Goal: Task Accomplishment & Management: Complete application form

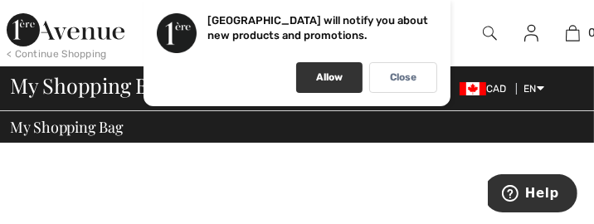
click at [338, 89] on div "Allow" at bounding box center [329, 77] width 66 height 31
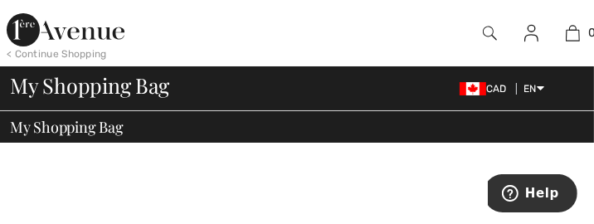
click at [521, 41] on link at bounding box center [531, 33] width 41 height 20
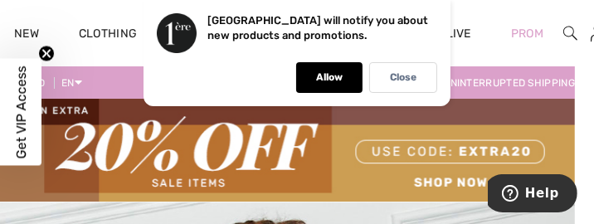
scroll to position [0, 51]
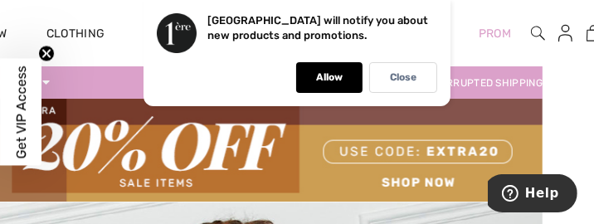
click at [566, 36] on img at bounding box center [565, 33] width 14 height 20
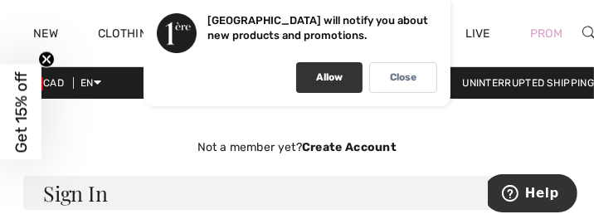
click at [335, 86] on div "Allow" at bounding box center [329, 77] width 66 height 31
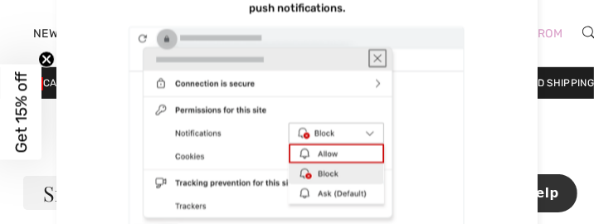
click at [577, 64] on div "Prom" at bounding box center [546, 33] width 72 height 68
click at [568, 62] on div "Prom" at bounding box center [546, 33] width 72 height 68
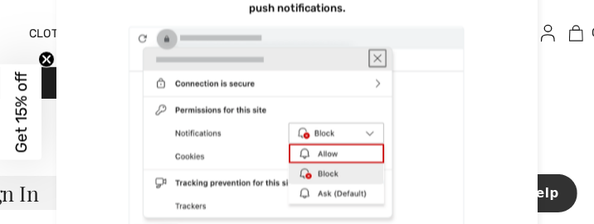
scroll to position [0, 74]
click at [545, 36] on img at bounding box center [543, 33] width 14 height 20
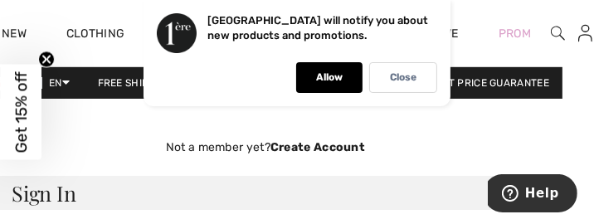
scroll to position [0, 33]
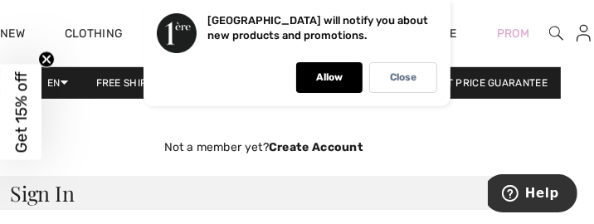
click at [66, 197] on h3 "Sign In" at bounding box center [263, 193] width 547 height 34
click at [61, 196] on h3 "Sign In" at bounding box center [263, 193] width 547 height 34
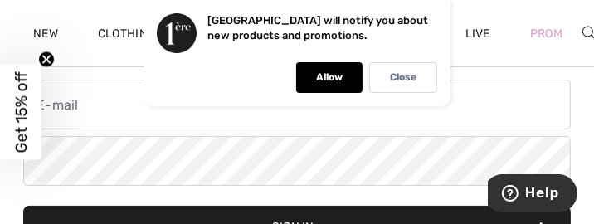
scroll to position [148, 0]
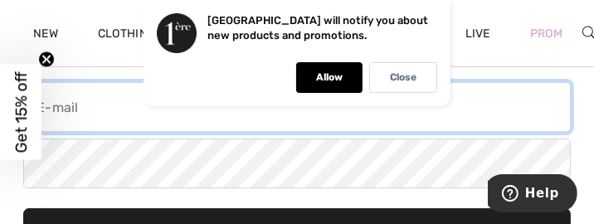
click at [104, 111] on input "email" at bounding box center [296, 107] width 547 height 50
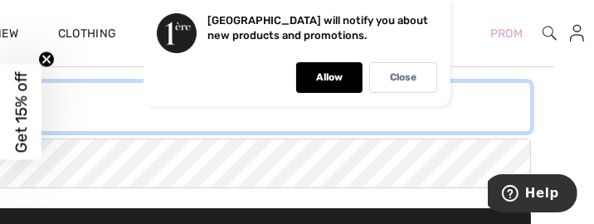
click at [51, 118] on input "email" at bounding box center [256, 107] width 547 height 50
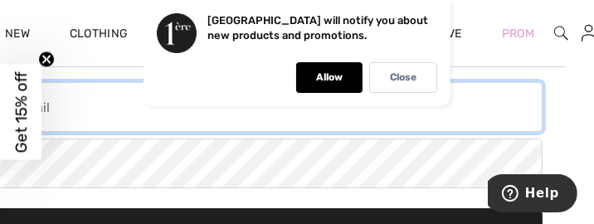
scroll to position [148, 0]
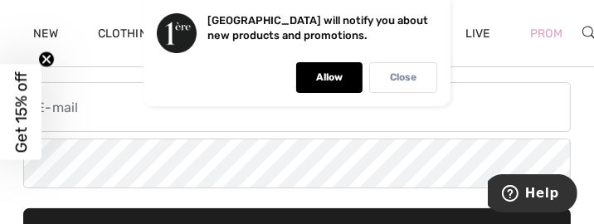
click at [411, 74] on p "Close" at bounding box center [403, 77] width 27 height 12
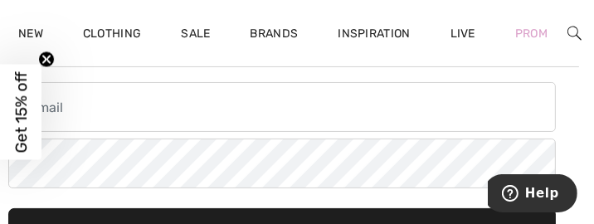
scroll to position [148, 17]
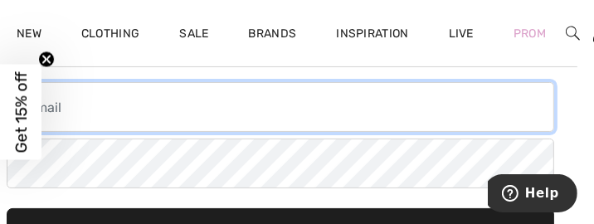
click at [46, 112] on input "email" at bounding box center [280, 107] width 547 height 50
click at [64, 101] on input "email" at bounding box center [280, 107] width 547 height 50
click at [65, 108] on input "email" at bounding box center [280, 107] width 547 height 50
type input "m"
click at [65, 112] on input "email" at bounding box center [280, 107] width 547 height 50
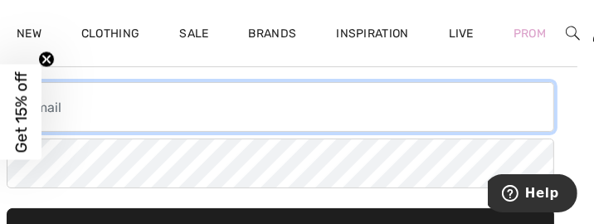
scroll to position [148, 0]
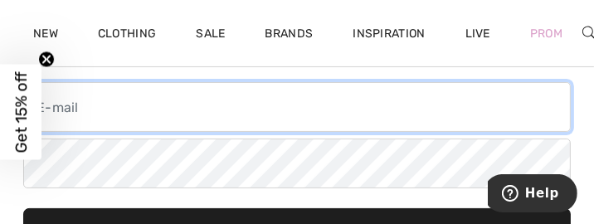
click at [399, 82] on input "email" at bounding box center [296, 107] width 547 height 50
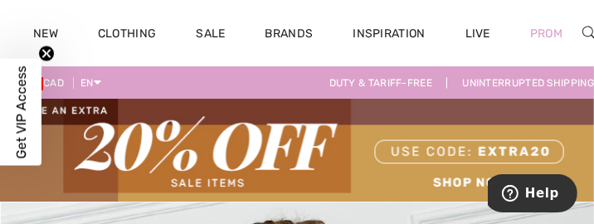
drag, startPoint x: 75, startPoint y: 148, endPoint x: 114, endPoint y: 122, distance: 47.8
click at [75, 148] on img at bounding box center [297, 150] width 594 height 103
click at [281, 73] on div "CAD EN English Français Duty & tariff-free | Uninterrupted shipping Free shippi…" at bounding box center [297, 83] width 594 height 32
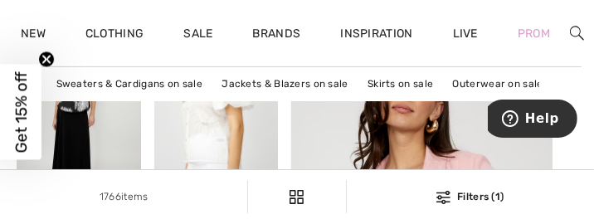
scroll to position [280, 12]
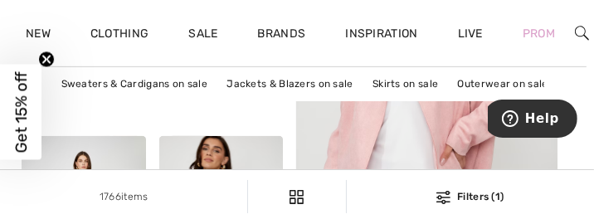
click at [489, 153] on img at bounding box center [426, 92] width 313 height 470
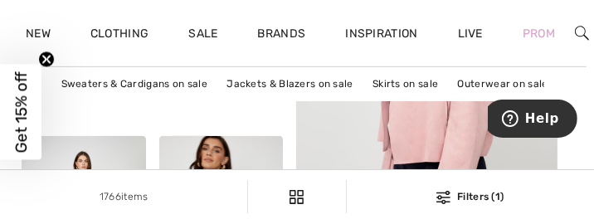
scroll to position [435, 7]
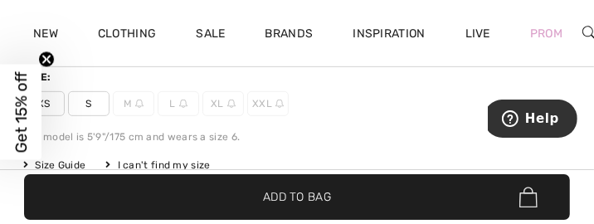
scroll to position [473, 0]
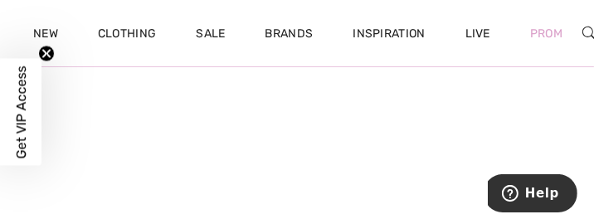
scroll to position [2329, 0]
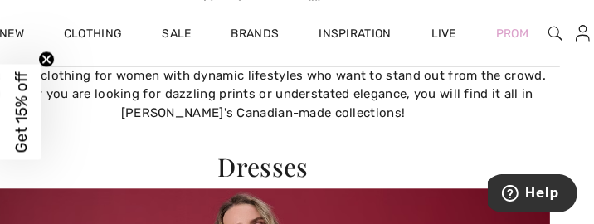
scroll to position [2523, 34]
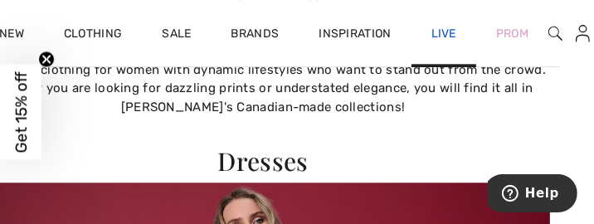
click at [444, 34] on link "Live" at bounding box center [443, 33] width 25 height 17
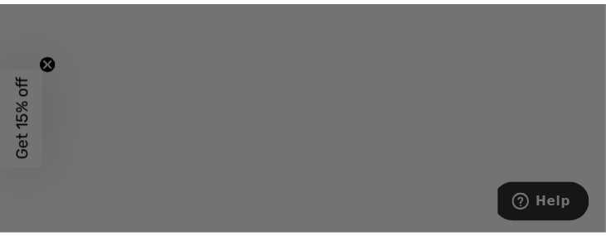
scroll to position [642, 0]
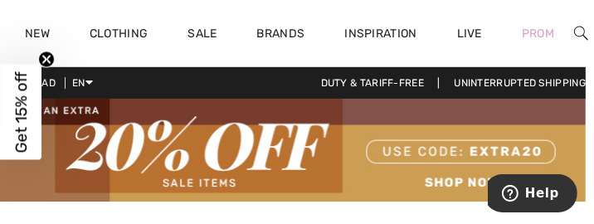
scroll to position [0, 7]
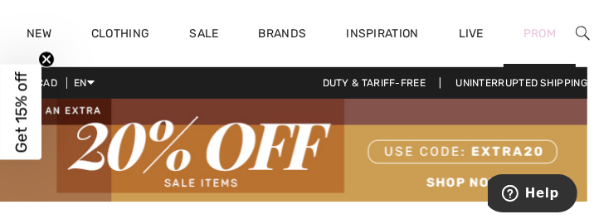
click at [547, 36] on link "Prom" at bounding box center [539, 33] width 32 height 17
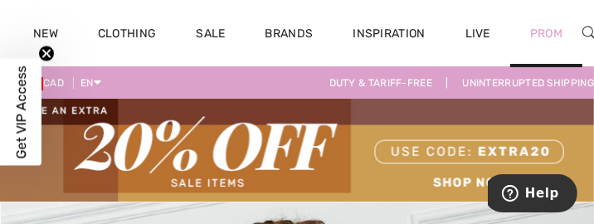
click at [581, 37] on div "Prom" at bounding box center [546, 33] width 72 height 68
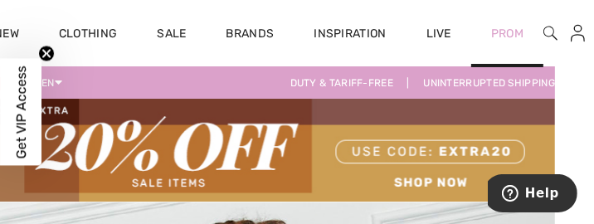
scroll to position [0, 44]
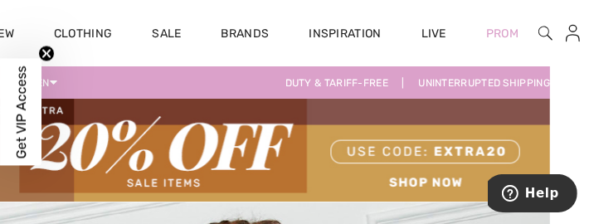
click at [578, 40] on img at bounding box center [572, 33] width 14 height 20
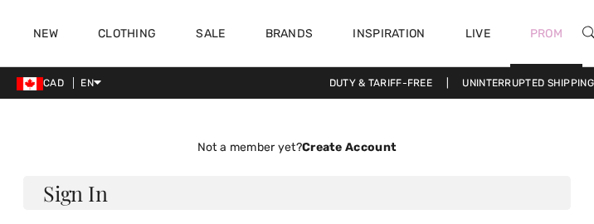
click at [572, 36] on div "Prom" at bounding box center [546, 33] width 72 height 68
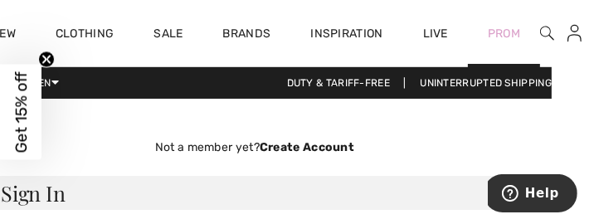
scroll to position [0, 74]
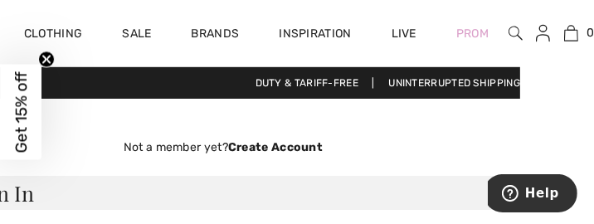
click at [550, 38] on link at bounding box center [542, 33] width 41 height 20
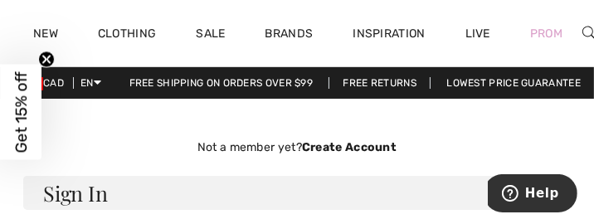
click at [45, 194] on h3 "Sign In" at bounding box center [296, 193] width 547 height 34
click at [45, 196] on h3 "Sign In" at bounding box center [296, 193] width 547 height 34
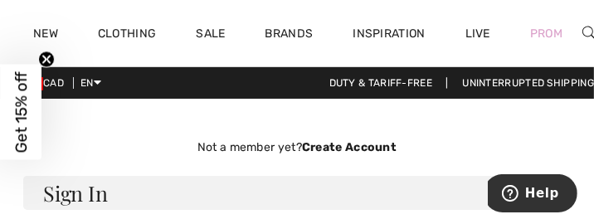
click at [104, 201] on h3 "Sign In" at bounding box center [296, 193] width 547 height 34
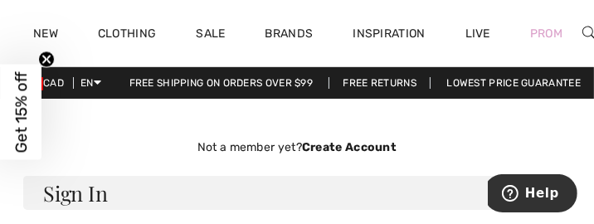
click at [105, 192] on h3 "Sign In" at bounding box center [296, 193] width 547 height 34
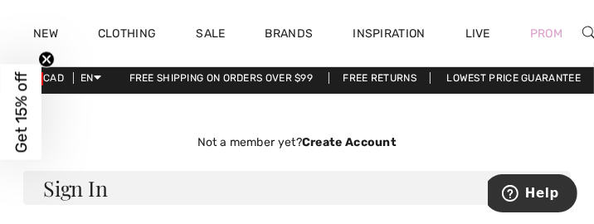
scroll to position [5, 1]
click at [106, 192] on h3 "Sign In" at bounding box center [295, 188] width 547 height 34
click at [109, 200] on h3 "Sign In" at bounding box center [295, 188] width 547 height 34
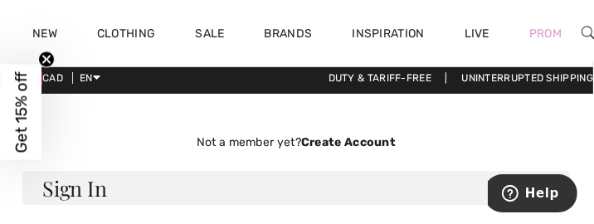
click at [41, 179] on h3 "Sign In" at bounding box center [295, 188] width 547 height 34
click at [41, 182] on h3 "Sign In" at bounding box center [295, 188] width 547 height 34
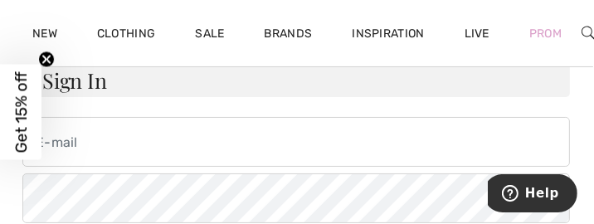
scroll to position [113, 0]
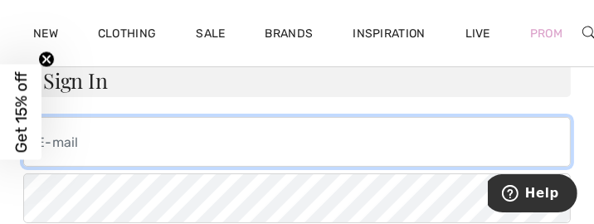
click at [65, 148] on input "email" at bounding box center [296, 142] width 547 height 50
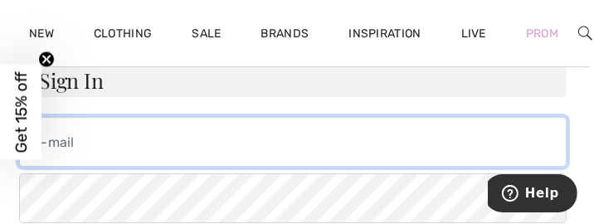
scroll to position [113, 5]
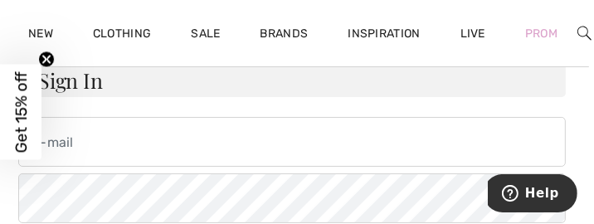
click at [36, 158] on span "Get 15% off" at bounding box center [20, 112] width 41 height 95
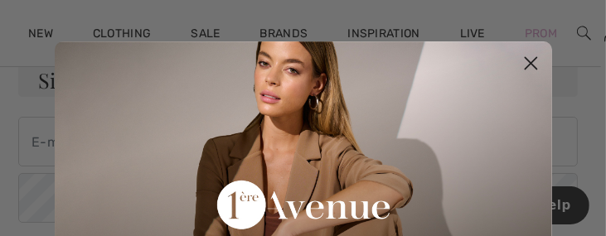
click at [38, 155] on div "Close dialog Want 15% off your first order? You're just one step away from excl…" at bounding box center [303, 118] width 531 height 236
click at [38, 143] on div "Close dialog Want 15% off your first order? You're just one step away from excl…" at bounding box center [303, 118] width 531 height 236
click at [527, 62] on circle "Close dialog" at bounding box center [529, 63] width 27 height 27
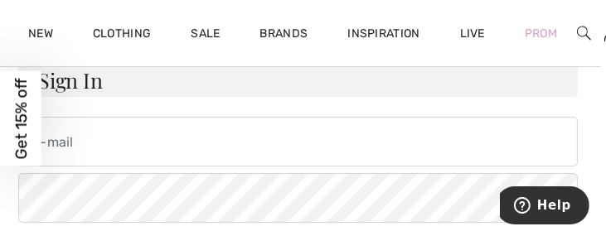
click at [527, 73] on circle "Close dialog" at bounding box center [529, 86] width 27 height 27
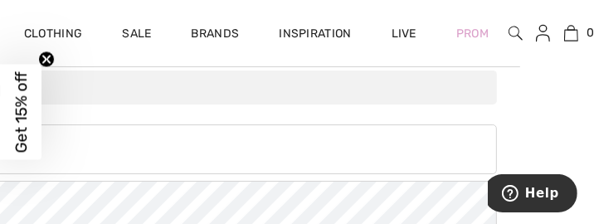
scroll to position [105, 0]
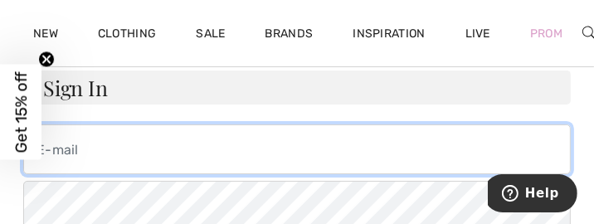
click at [56, 153] on input "email" at bounding box center [296, 149] width 547 height 50
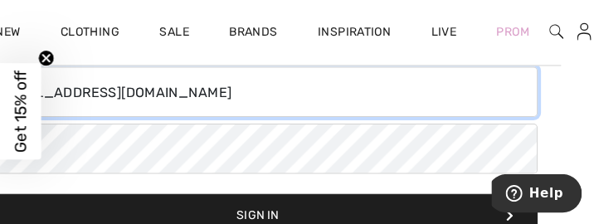
scroll to position [162, 37]
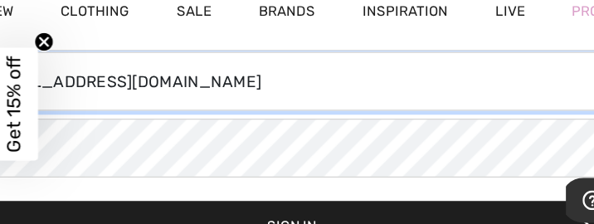
type input "myboy@mmts.net"
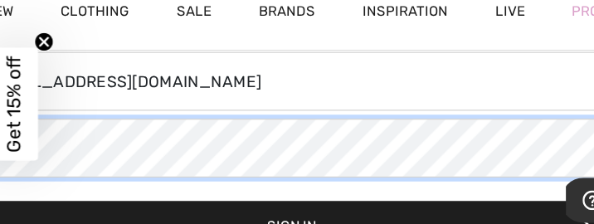
scroll to position [162, 0]
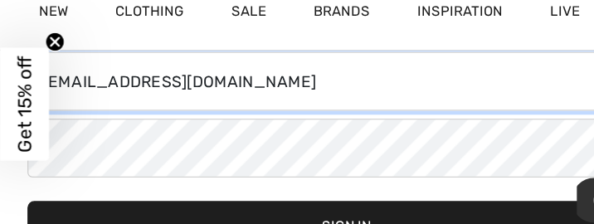
click at [414, 99] on input "myboy@mmts.net" at bounding box center [296, 93] width 547 height 50
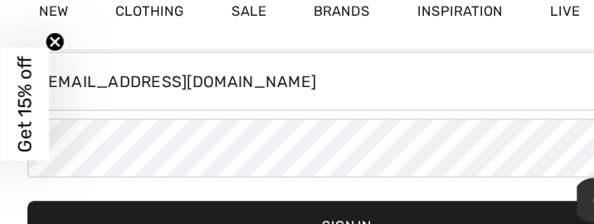
drag, startPoint x: 40, startPoint y: 159, endPoint x: 36, endPoint y: 177, distance: 17.9
click at [36, 177] on form "Sign In myboy@mmts.net Sign In Forgot your password?" at bounding box center [296, 156] width 547 height 285
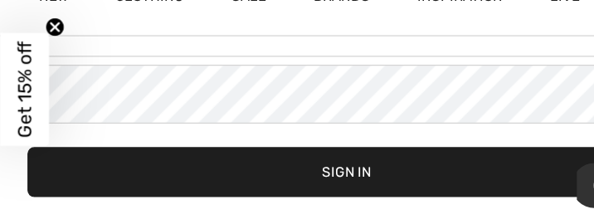
scroll to position [196, 0]
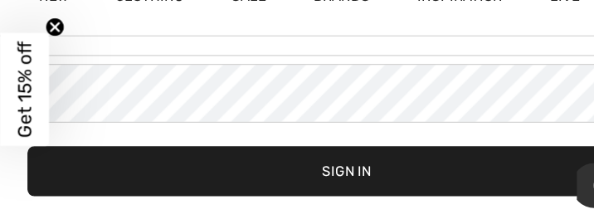
click at [273, 187] on button "Sign In" at bounding box center [296, 181] width 547 height 42
click at [279, 179] on button "Sign In" at bounding box center [296, 181] width 547 height 42
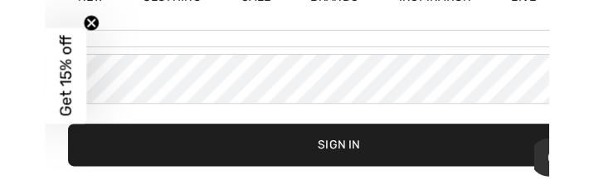
scroll to position [201, 0]
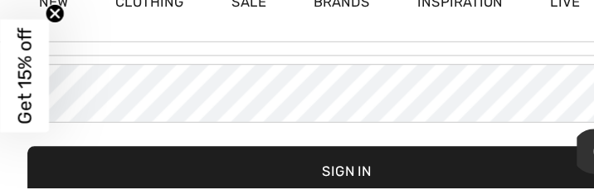
click at [284, 167] on button "Sign In" at bounding box center [296, 176] width 547 height 42
click at [287, 172] on button "Sign In" at bounding box center [296, 176] width 547 height 42
drag, startPoint x: 287, startPoint y: 172, endPoint x: 310, endPoint y: 169, distance: 23.3
click at [310, 169] on button "Sign In" at bounding box center [296, 176] width 547 height 42
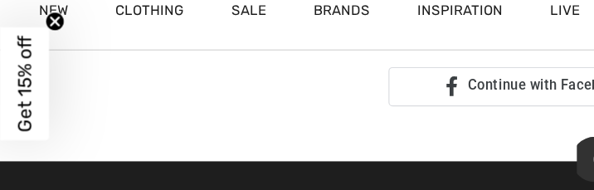
scroll to position [473, 0]
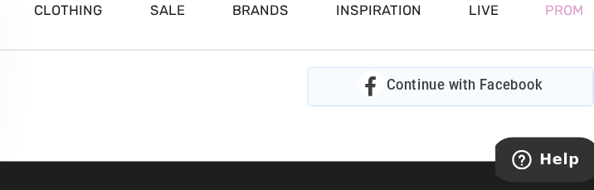
click at [454, 103] on div "Continue with Facebook" at bounding box center [449, 97] width 242 height 33
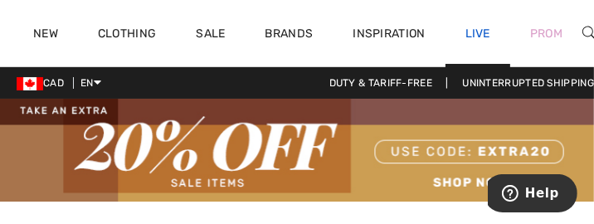
click at [482, 34] on link "Live" at bounding box center [477, 33] width 25 height 17
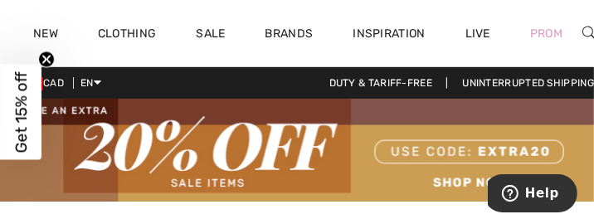
click at [482, 32] on link "Live" at bounding box center [477, 33] width 25 height 17
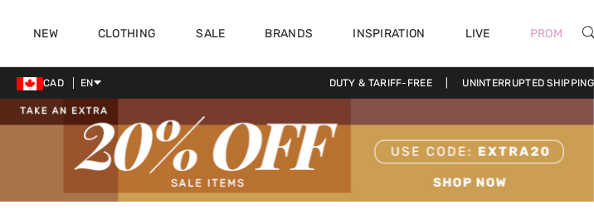
click at [485, 39] on link "Live" at bounding box center [477, 33] width 25 height 17
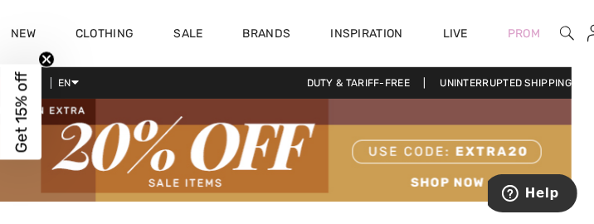
scroll to position [0, 37]
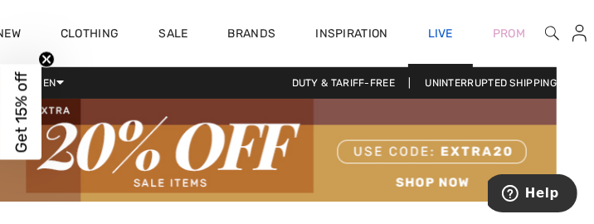
click at [441, 36] on link "Live" at bounding box center [440, 33] width 25 height 17
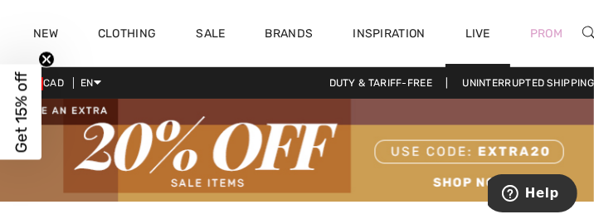
click at [472, 25] on link "Live" at bounding box center [477, 33] width 25 height 17
click at [477, 32] on link "Live" at bounding box center [477, 33] width 25 height 17
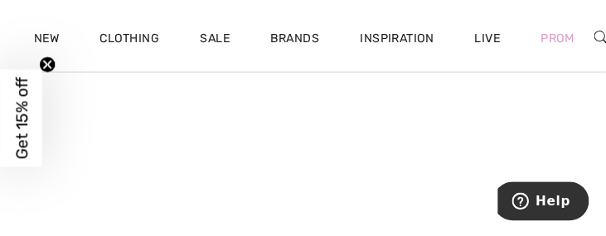
scroll to position [1277, 0]
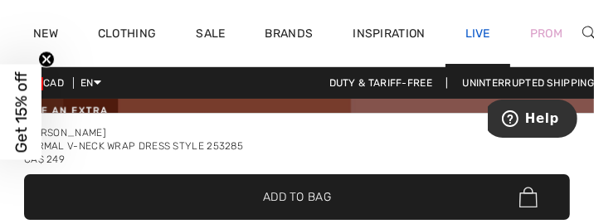
click at [470, 27] on link "Live" at bounding box center [477, 33] width 25 height 17
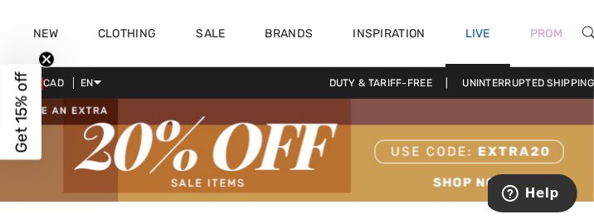
click at [477, 36] on link "Live" at bounding box center [477, 33] width 25 height 17
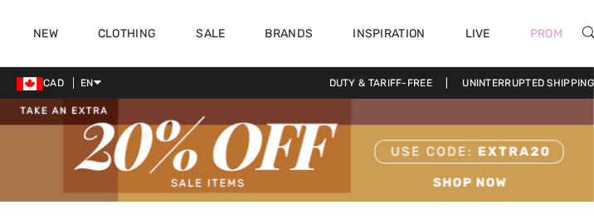
click at [474, 34] on link "Live" at bounding box center [477, 33] width 25 height 17
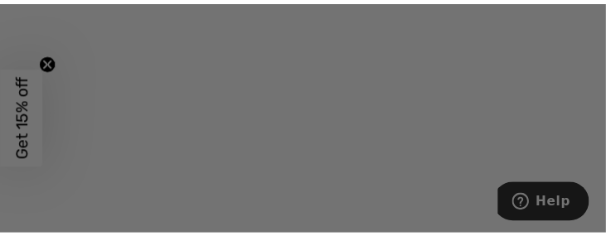
scroll to position [1195, 0]
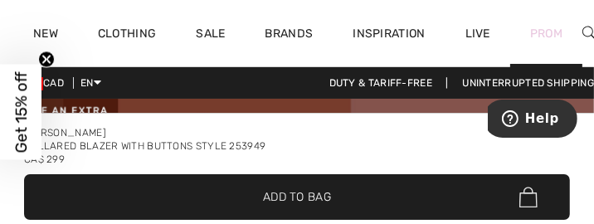
click at [552, 41] on link "Prom" at bounding box center [546, 33] width 32 height 17
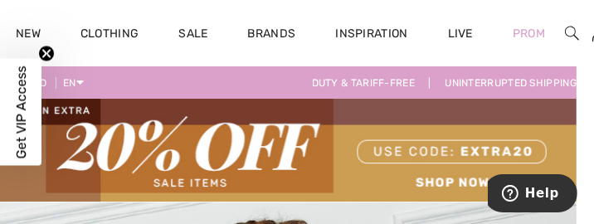
scroll to position [0, 74]
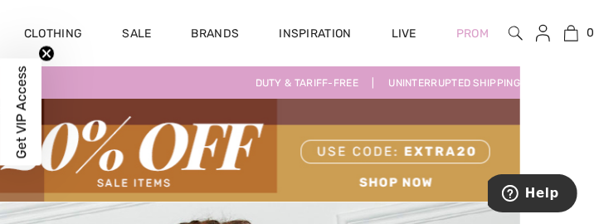
click at [542, 41] on img at bounding box center [543, 33] width 14 height 20
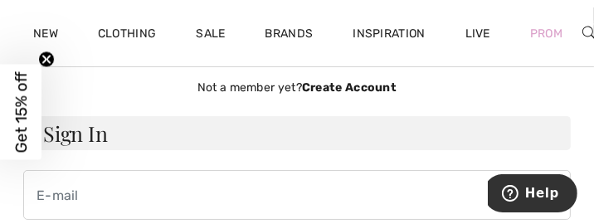
scroll to position [57, 0]
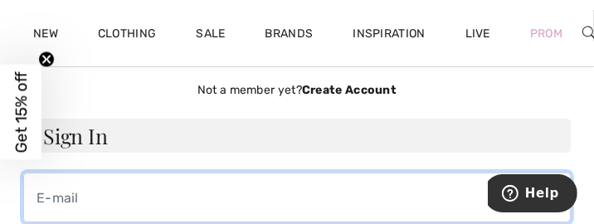
drag, startPoint x: 44, startPoint y: 177, endPoint x: 45, endPoint y: 196, distance: 19.9
click at [44, 177] on input "email" at bounding box center [296, 197] width 547 height 50
click at [37, 198] on input "email" at bounding box center [296, 197] width 547 height 50
type input "myboy@mmts.net"
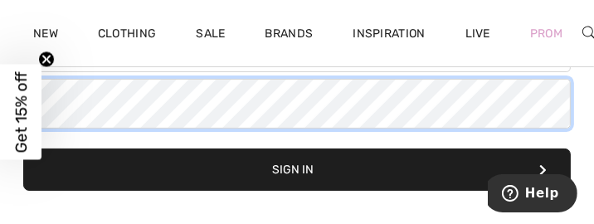
scroll to position [210, 0]
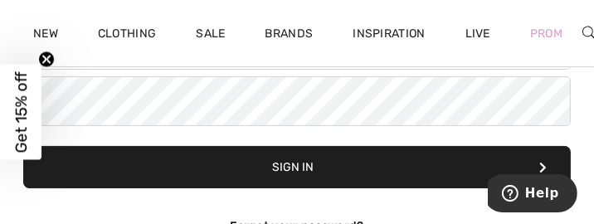
click at [310, 171] on button "Sign In" at bounding box center [296, 167] width 547 height 42
click at [288, 178] on button "Sign In" at bounding box center [296, 167] width 547 height 42
click at [301, 165] on button "Sign In" at bounding box center [296, 167] width 547 height 42
click at [297, 178] on button "Sign In" at bounding box center [296, 167] width 547 height 42
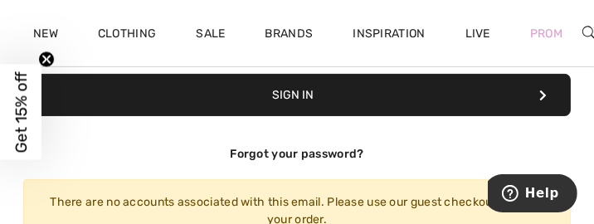
scroll to position [274, 0]
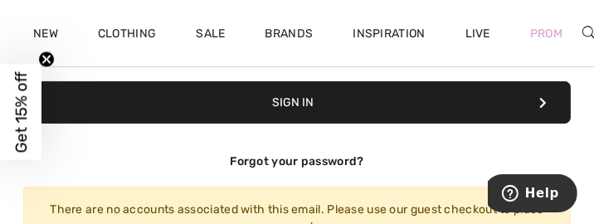
click at [316, 110] on button "Sign In" at bounding box center [296, 102] width 547 height 42
click at [297, 96] on button "Sign In" at bounding box center [296, 102] width 547 height 42
click at [288, 109] on button "Sign In" at bounding box center [296, 102] width 547 height 42
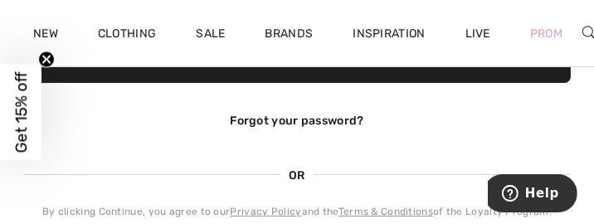
scroll to position [317, 0]
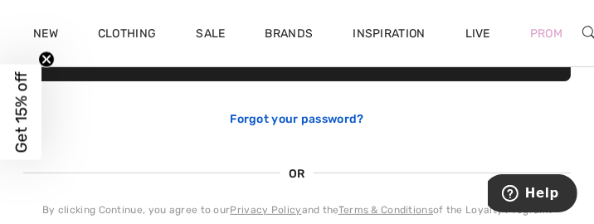
click at [332, 119] on link "Forgot your password?" at bounding box center [296, 119] width 133 height 14
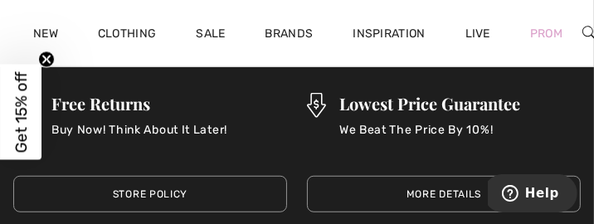
scroll to position [797, 0]
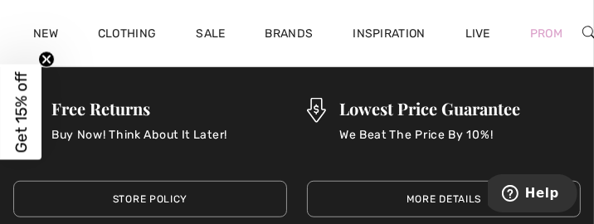
click at [344, 164] on div "More Details" at bounding box center [444, 199] width 274 height 70
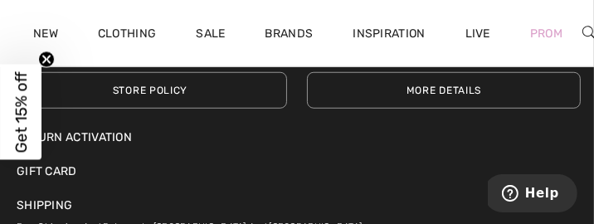
scroll to position [910, 0]
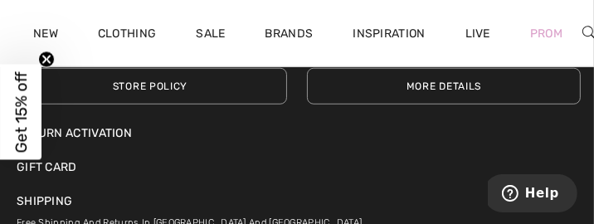
click at [106, 137] on div "Return Activation" at bounding box center [297, 132] width 560 height 17
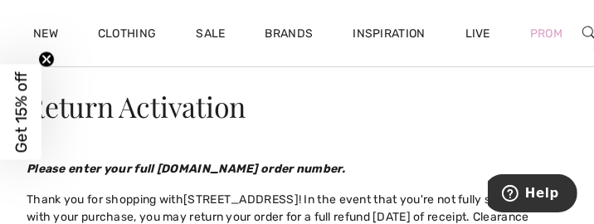
scroll to position [149, 0]
click at [341, 114] on h1 "Return Activation" at bounding box center [297, 106] width 540 height 28
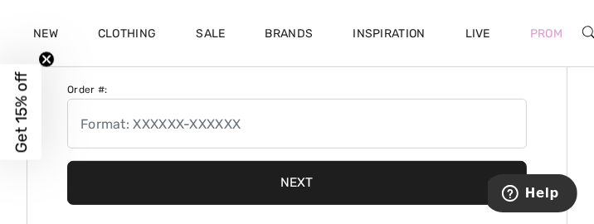
scroll to position [386, 0]
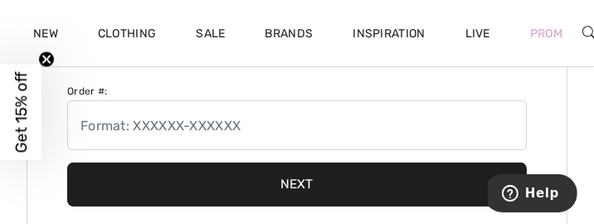
click at [314, 180] on button "Next" at bounding box center [296, 184] width 459 height 44
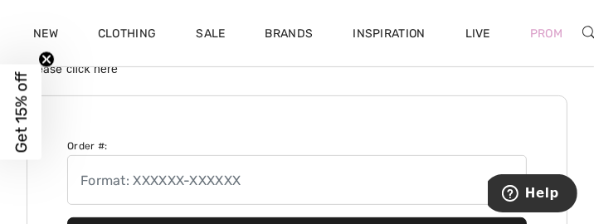
click at [380, 128] on div "Order #: Next" at bounding box center [297, 198] width 540 height 206
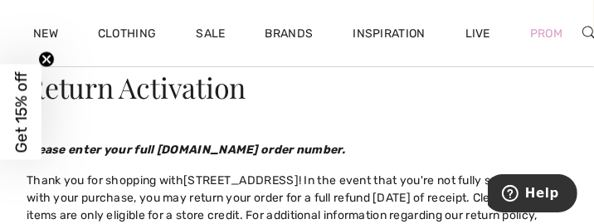
scroll to position [162, 0]
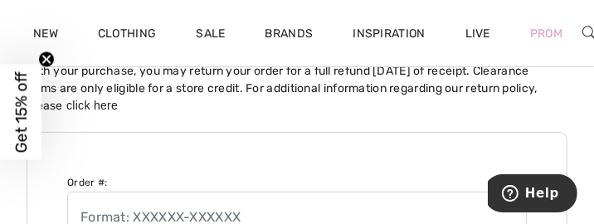
click at [425, 76] on span "! In the event that you're not fully satisfied with your purchase, you may retu…" at bounding box center [282, 79] width 511 height 66
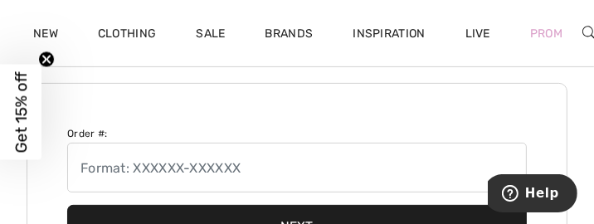
scroll to position [342, 0]
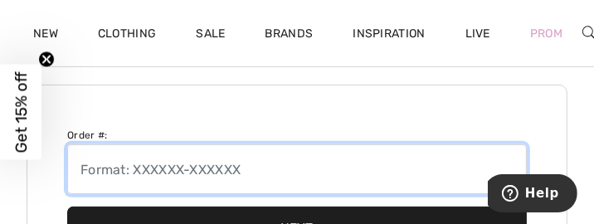
click at [139, 158] on input "text" at bounding box center [296, 169] width 459 height 50
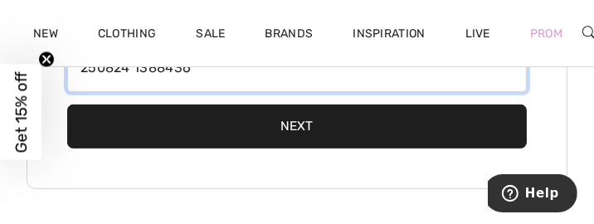
scroll to position [460, 0]
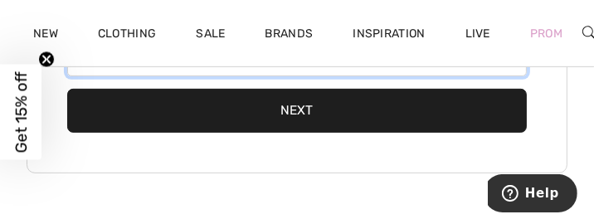
type input "250824 1388436"
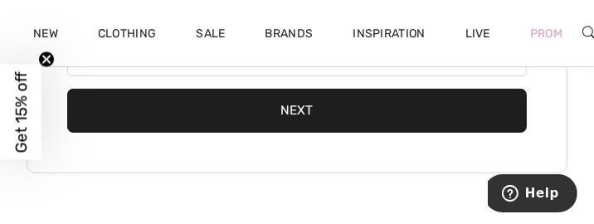
click at [308, 115] on button "Next" at bounding box center [296, 111] width 459 height 44
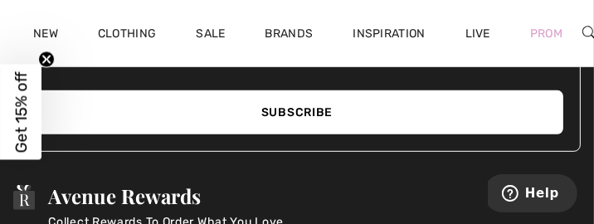
click at [324, 116] on button "Subscribe" at bounding box center [297, 112] width 532 height 44
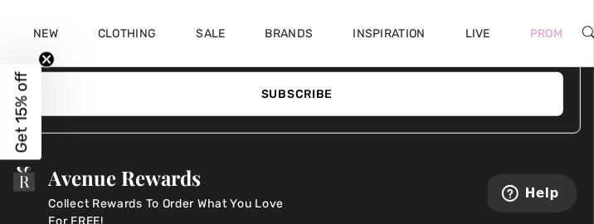
scroll to position [452, 0]
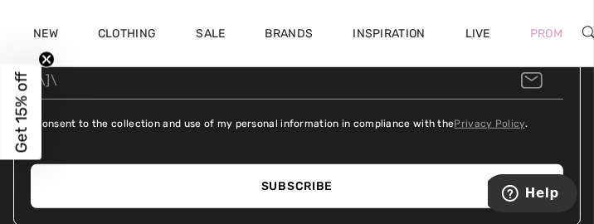
type input "\]\"
click at [363, 187] on button "Subscribe" at bounding box center [297, 186] width 532 height 44
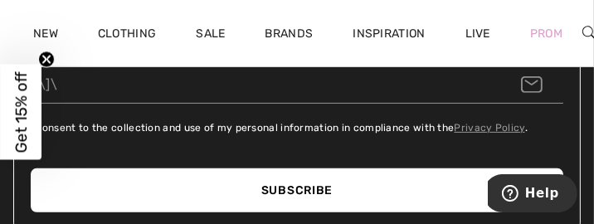
click at [327, 189] on button "Subscribe" at bounding box center [297, 190] width 532 height 44
click at [306, 190] on button "Subscribe" at bounding box center [297, 190] width 532 height 44
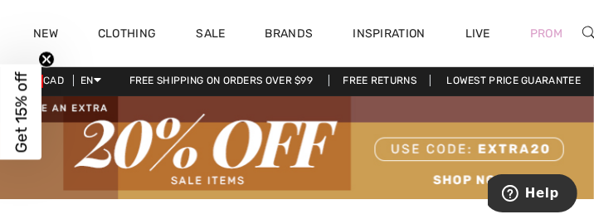
scroll to position [0, 0]
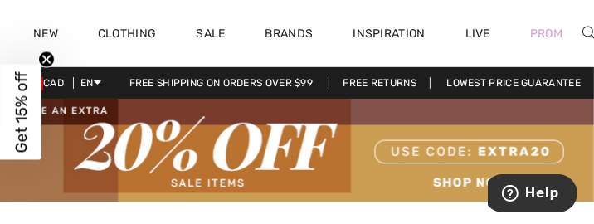
click at [403, 137] on img at bounding box center [297, 150] width 594 height 103
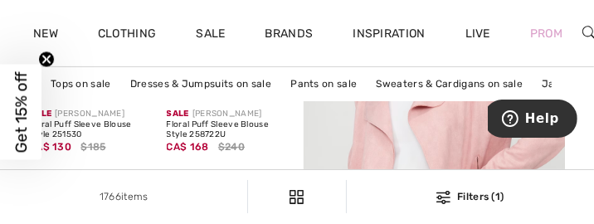
scroll to position [390, 0]
